Goal: Task Accomplishment & Management: Use online tool/utility

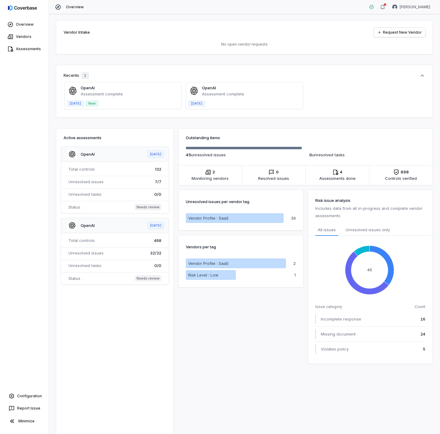
click at [31, 146] on div "Overview Vendors Assessments Configuration Report Issue Minimize" at bounding box center [24, 217] width 49 height 434
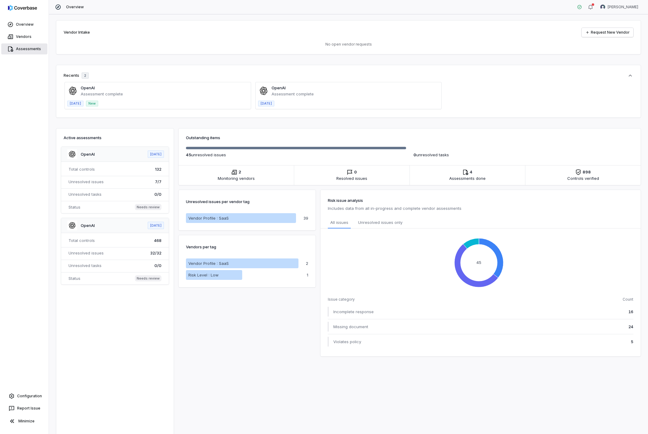
click at [27, 49] on link "Assessments" at bounding box center [24, 48] width 46 height 11
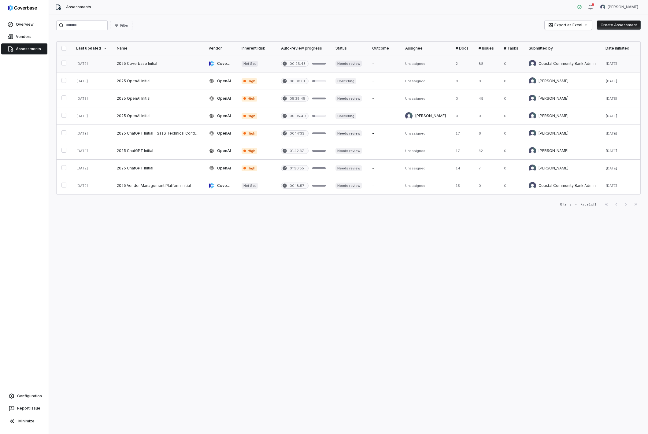
click at [172, 64] on link at bounding box center [158, 63] width 92 height 17
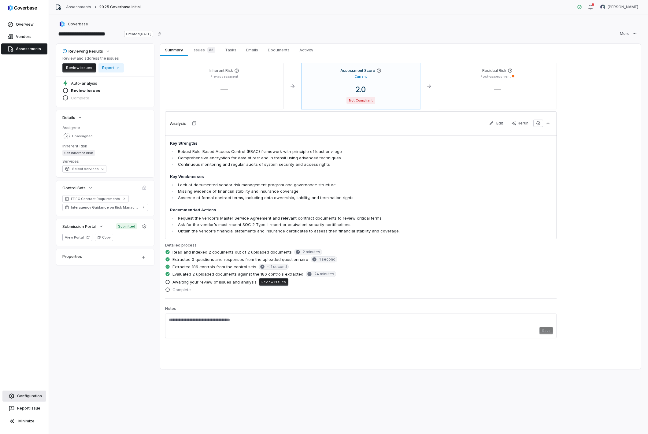
click at [30, 396] on link "Configuration" at bounding box center [24, 395] width 44 height 11
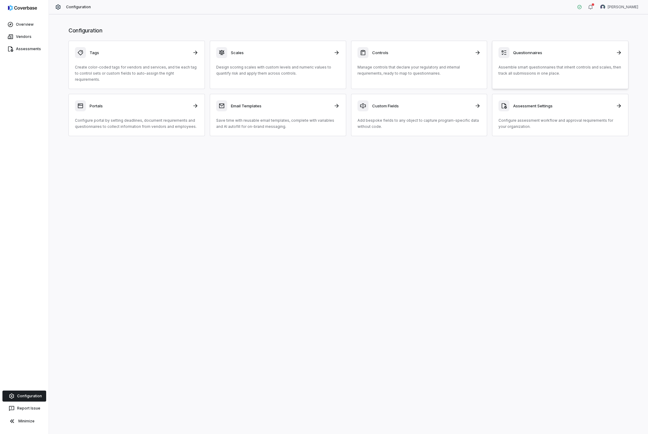
click at [440, 58] on div "Questionnaires Assemble smart questionnaires that inherit controls and scales, …" at bounding box center [560, 61] width 124 height 29
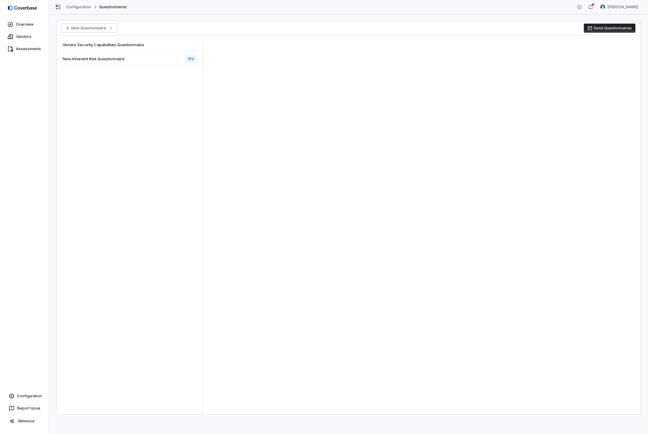
click at [130, 44] on span "Vendor Security Capabilities Questionnaire" at bounding box center [103, 45] width 81 height 6
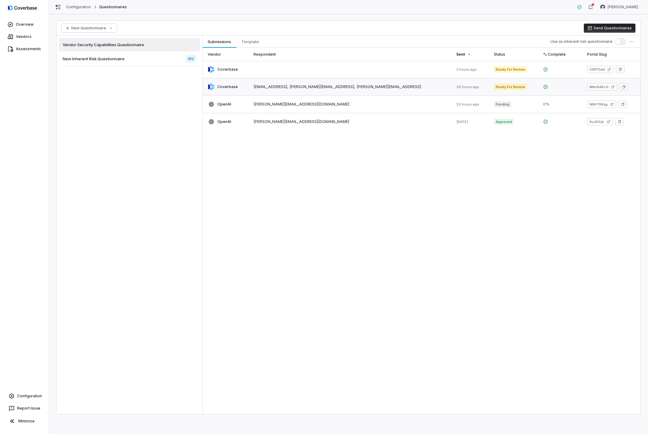
click at [356, 86] on link at bounding box center [350, 86] width 203 height 17
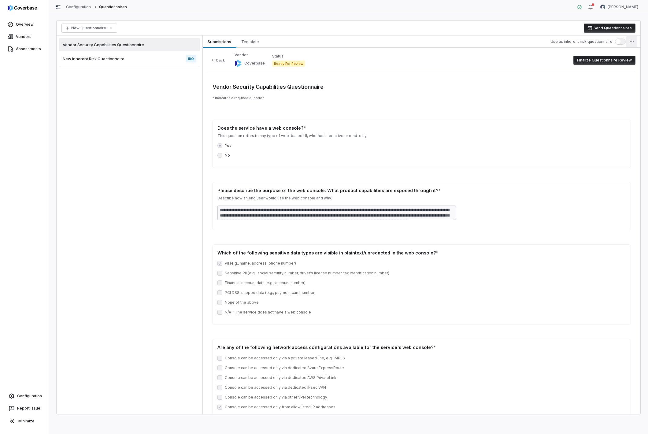
click at [440, 41] on html "Overview Vendors Assessments Configuration Report Issue Minimize Configuration …" at bounding box center [324, 217] width 648 height 434
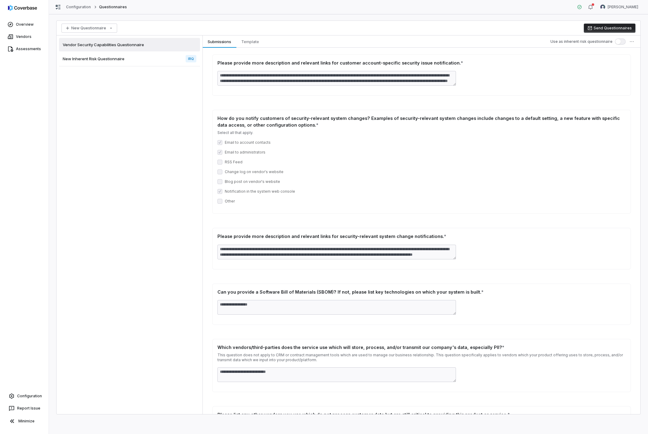
scroll to position [4169, 0]
